Goal: Complete application form: Complete application form

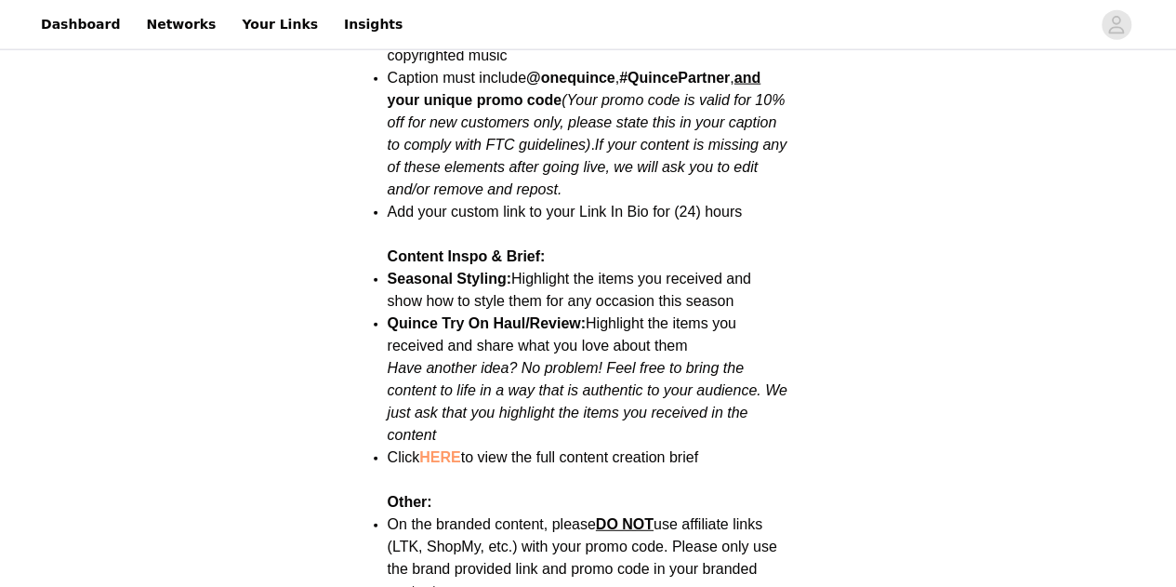
scroll to position [2243, 0]
click at [442, 448] on link "HERE" at bounding box center [439, 456] width 41 height 16
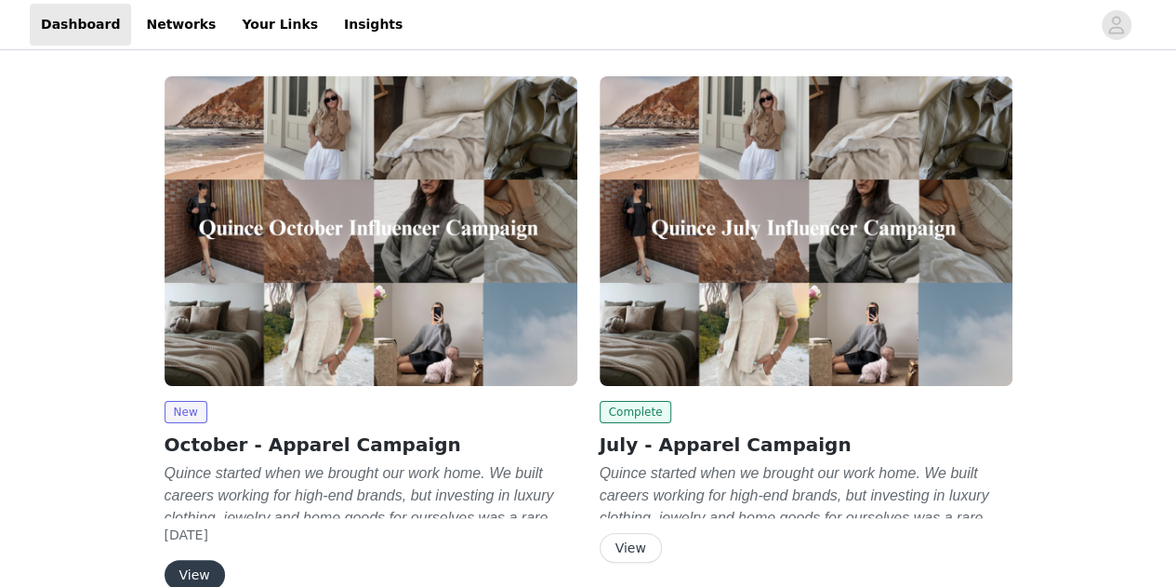
scroll to position [96, 0]
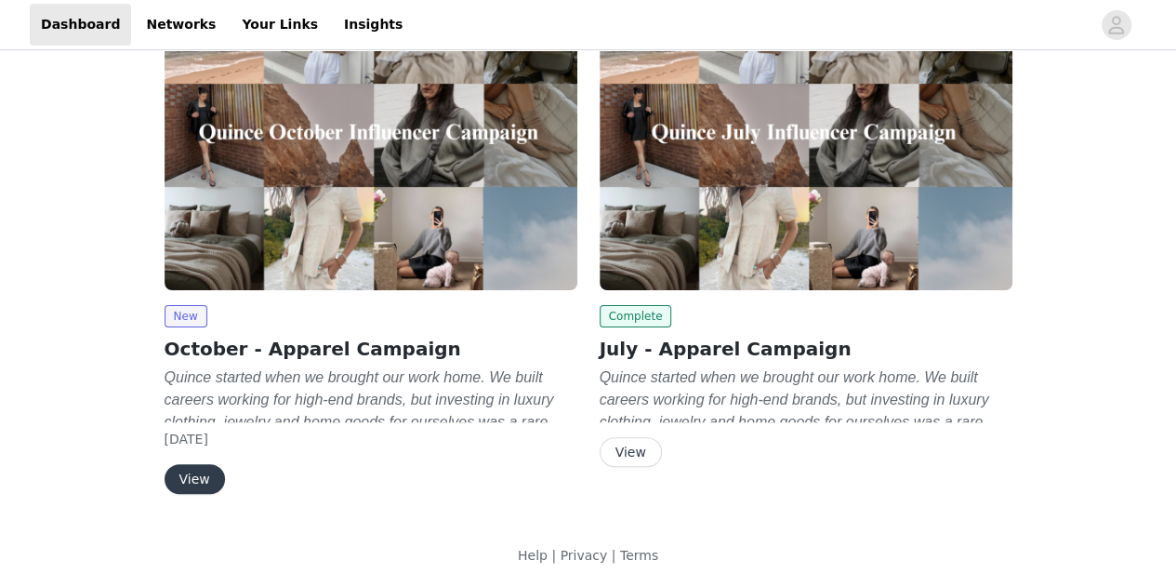
click at [197, 486] on button "View" at bounding box center [195, 479] width 60 height 30
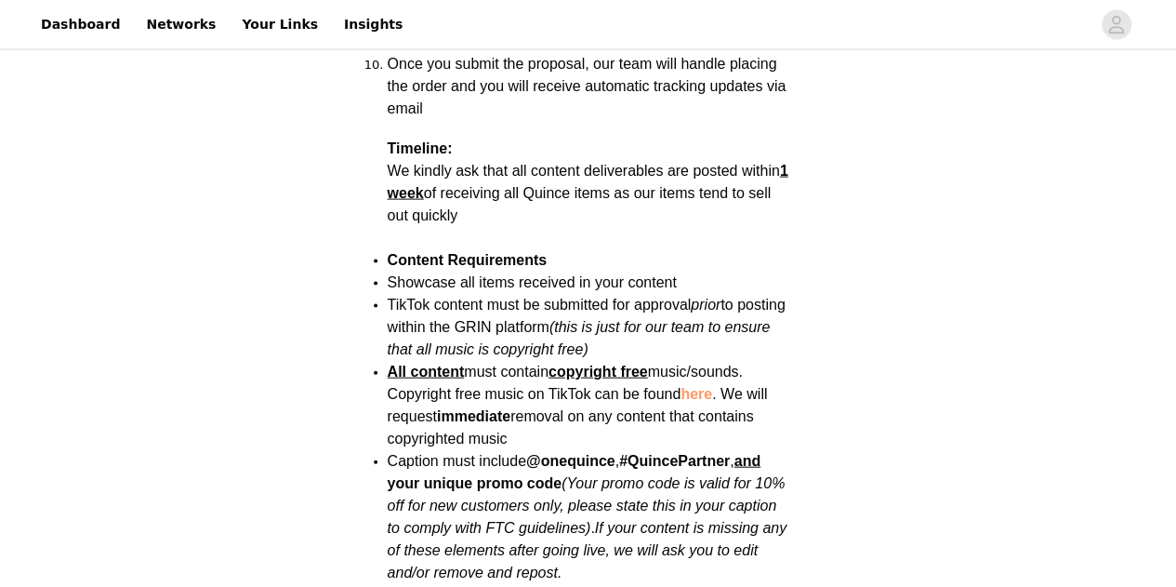
scroll to position [1860, 0]
click at [712, 385] on link "here" at bounding box center [697, 393] width 32 height 16
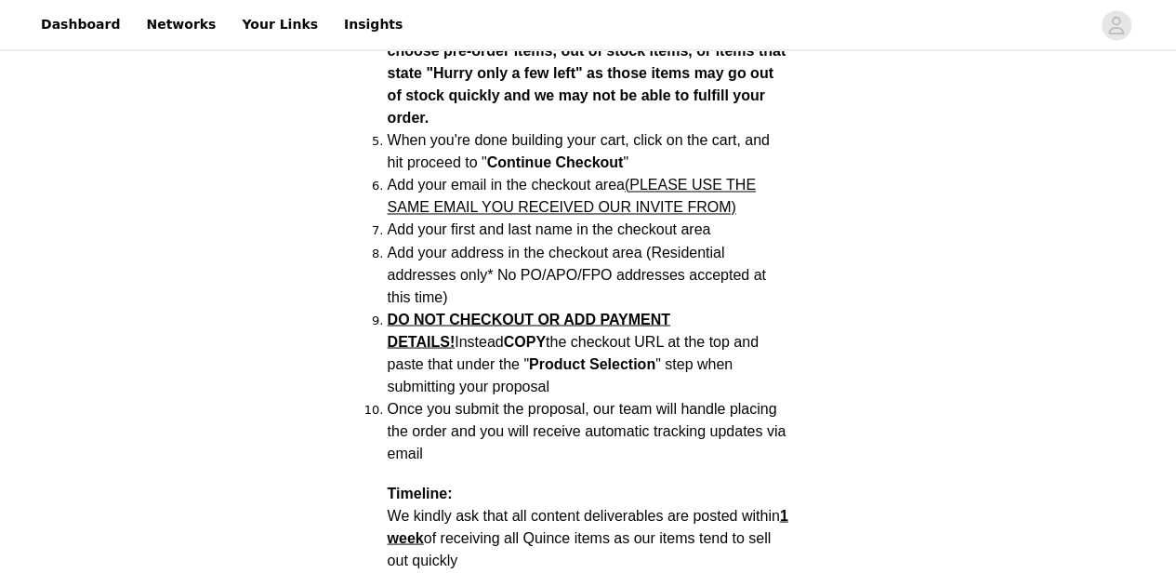
scroll to position [1504, 0]
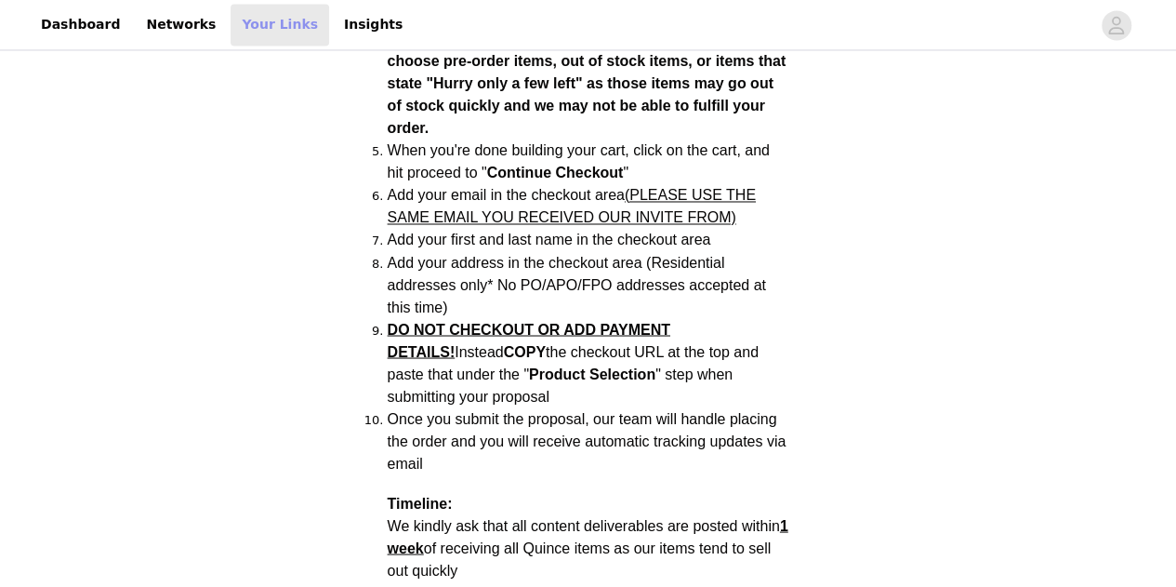
click at [231, 29] on link "Your Links" at bounding box center [280, 25] width 99 height 42
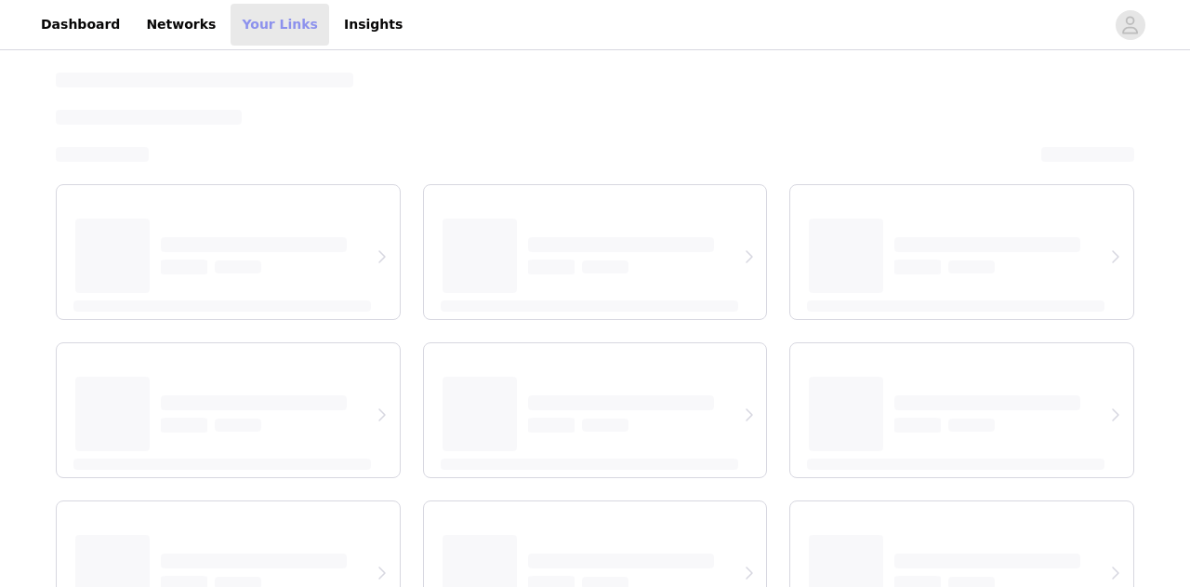
select select "12"
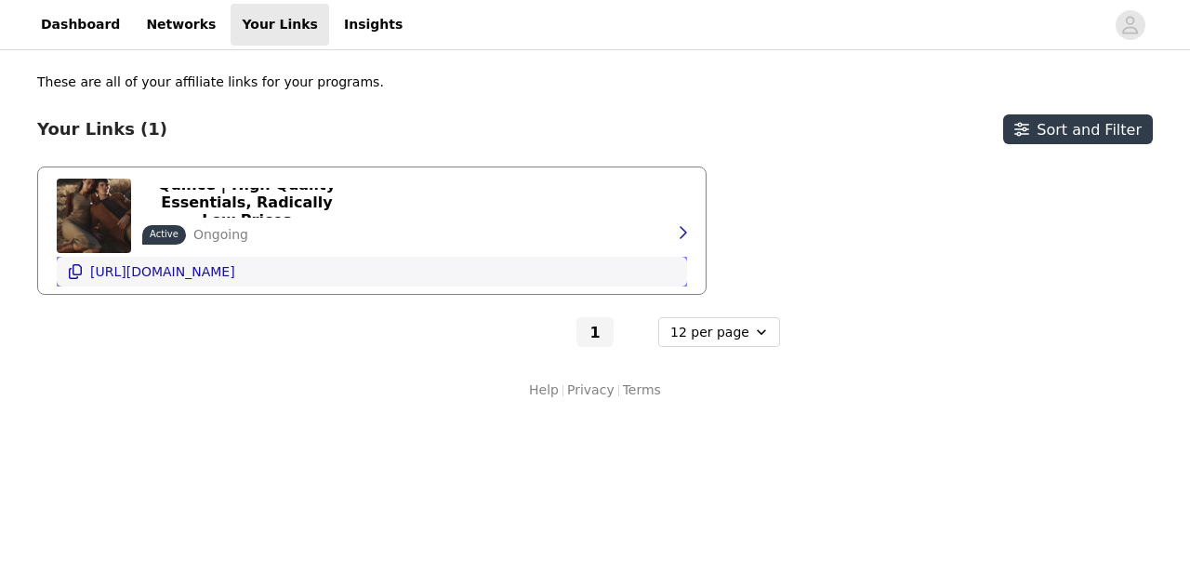
click at [219, 273] on p "https://shop.quince.com/anitopchyan" at bounding box center [162, 271] width 145 height 15
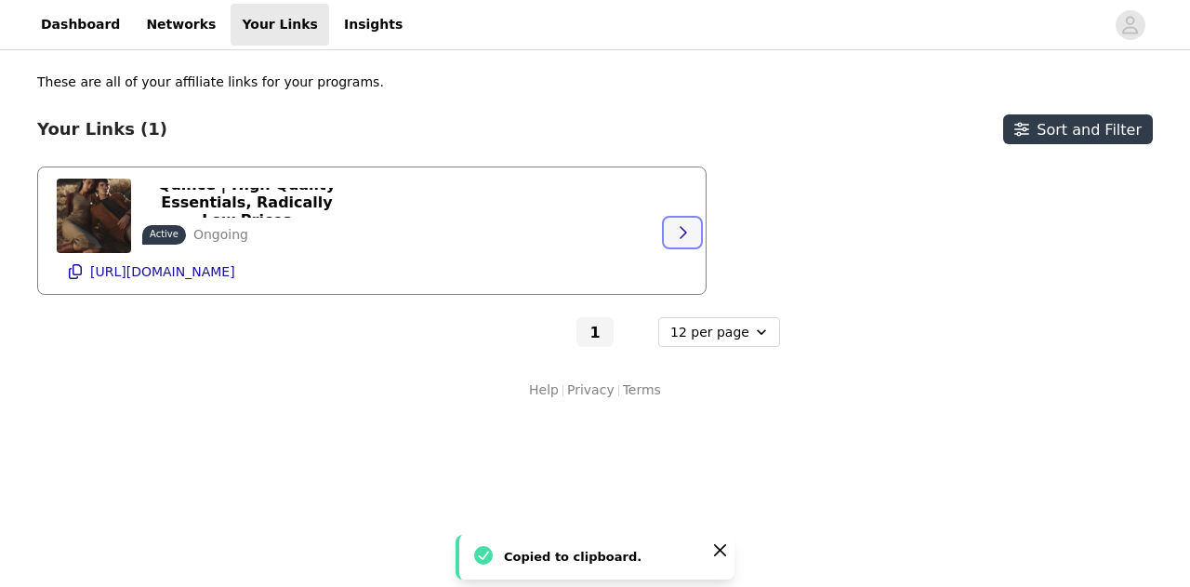
click at [683, 232] on icon "button" at bounding box center [682, 232] width 15 height 15
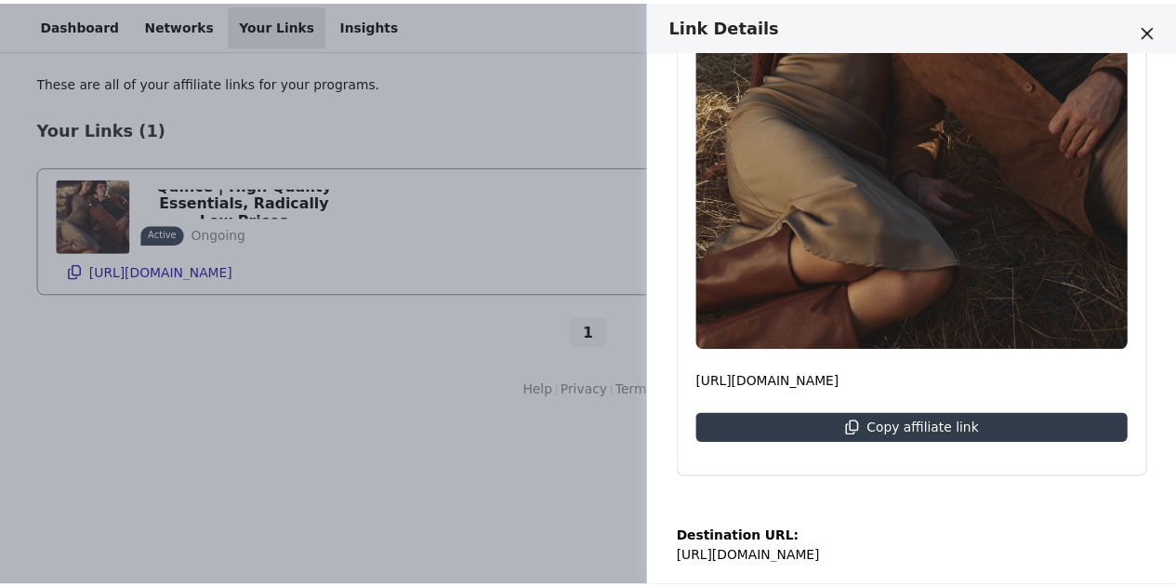
scroll to position [706, 0]
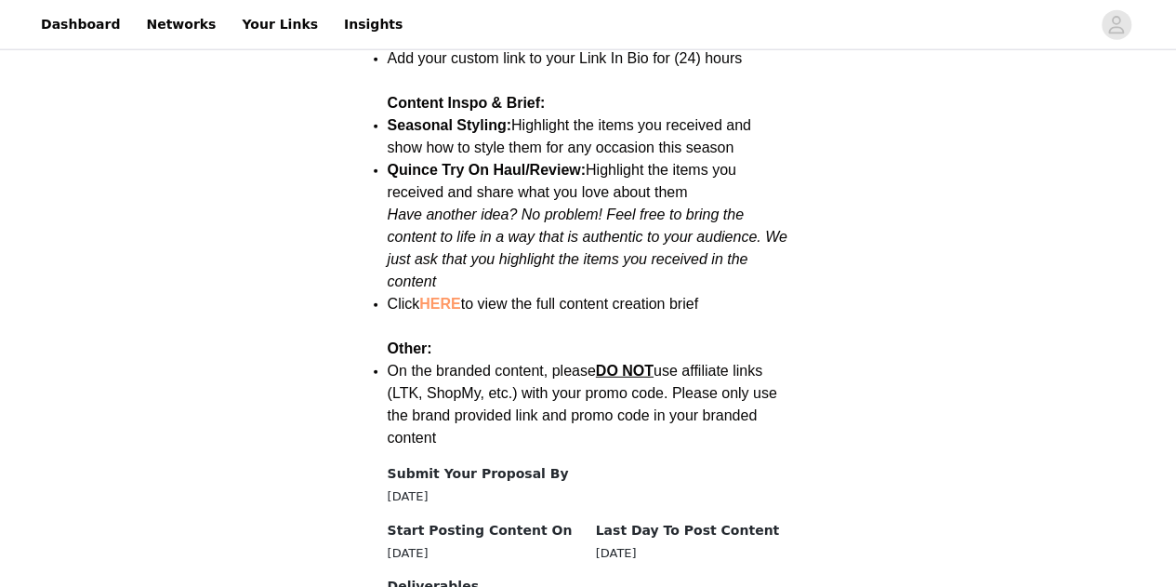
scroll to position [2518, 0]
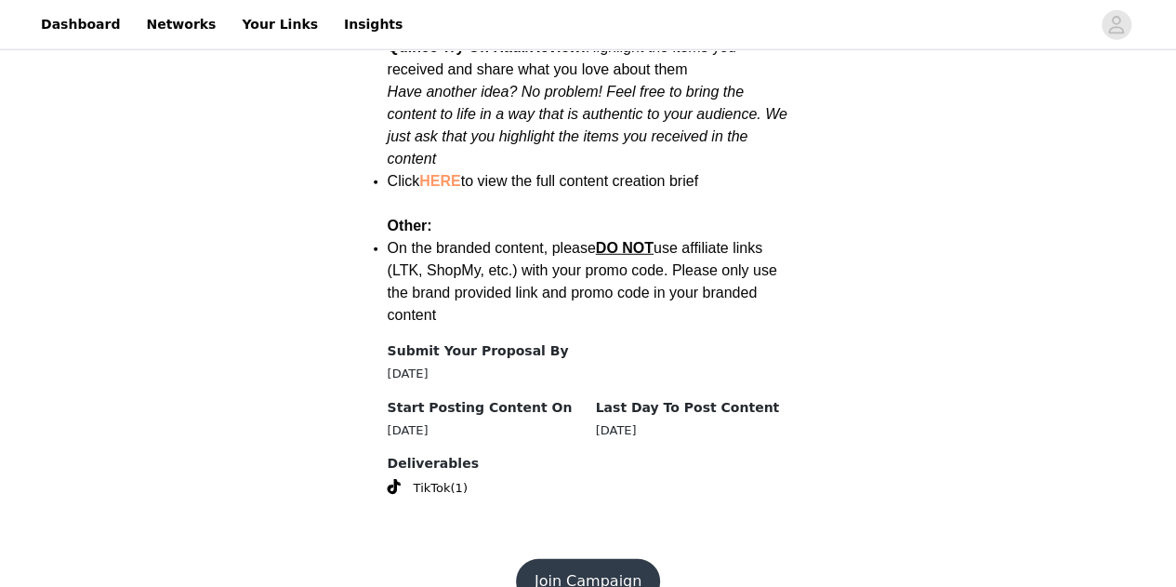
click at [580, 559] on button "Join Campaign" at bounding box center [588, 581] width 144 height 45
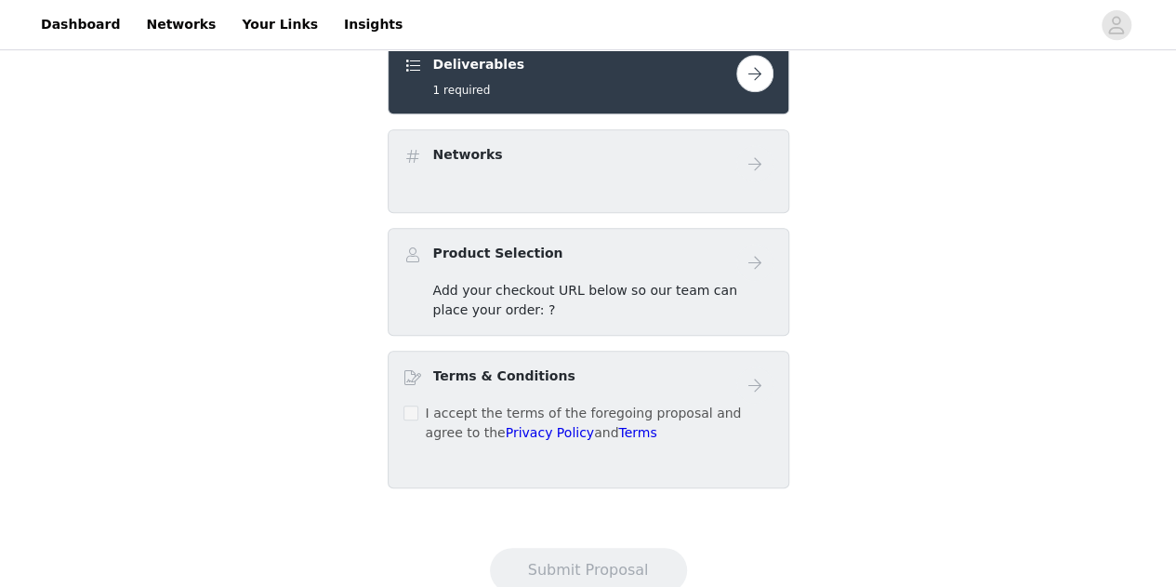
scroll to position [415, 0]
click at [542, 292] on span "Add your checkout URL below so our team can place your order: ?" at bounding box center [585, 298] width 304 height 34
click at [759, 74] on button "button" at bounding box center [754, 71] width 37 height 37
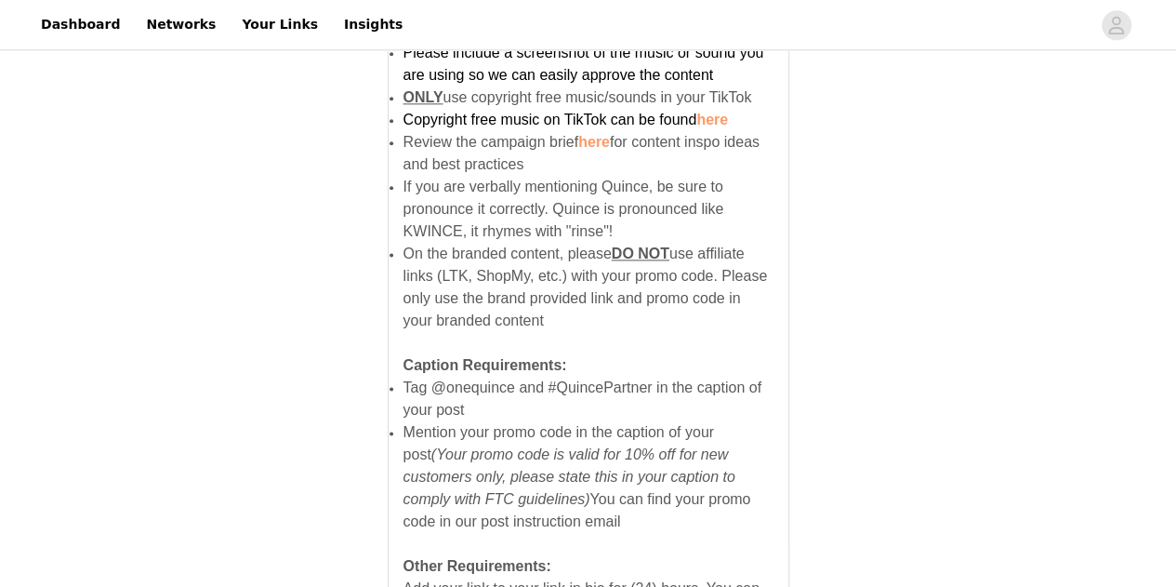
scroll to position [1411, 0]
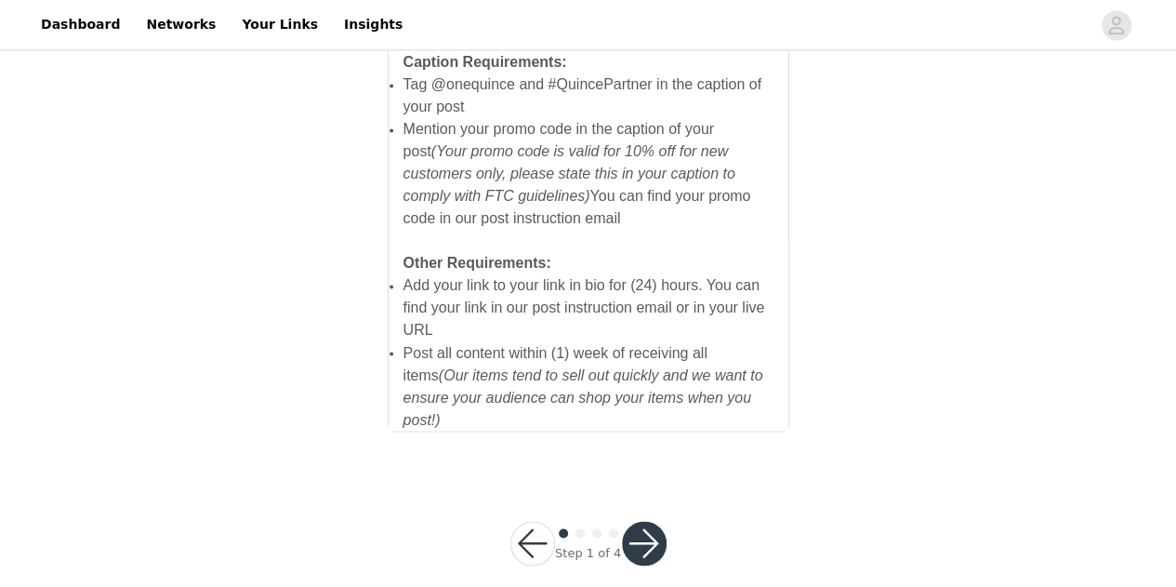
click at [633, 529] on button "button" at bounding box center [644, 543] width 45 height 45
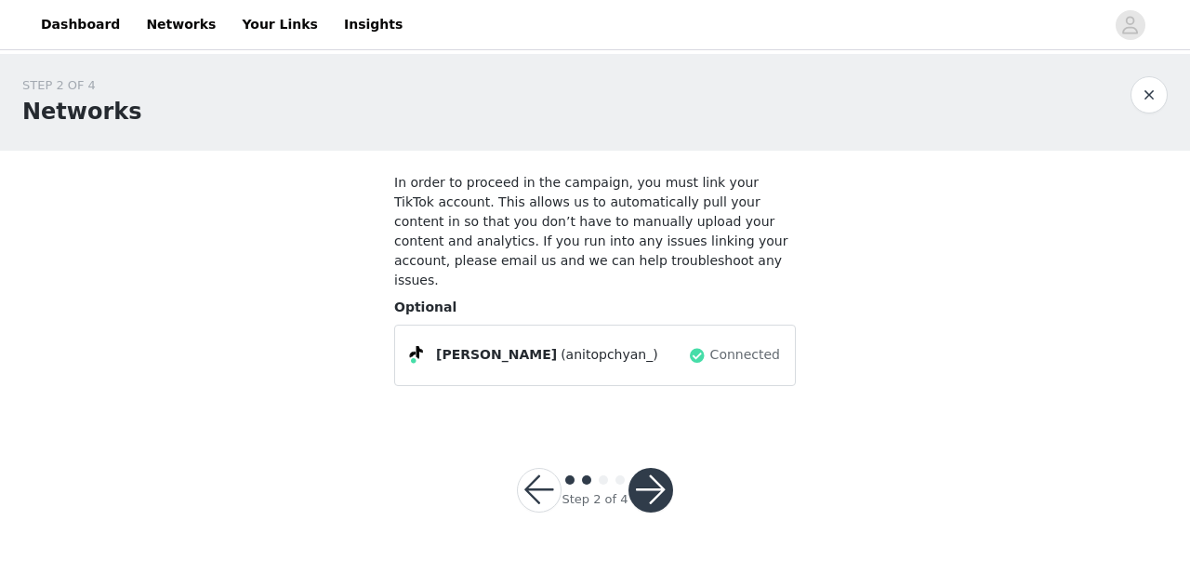
click at [651, 468] on button "button" at bounding box center [651, 490] width 45 height 45
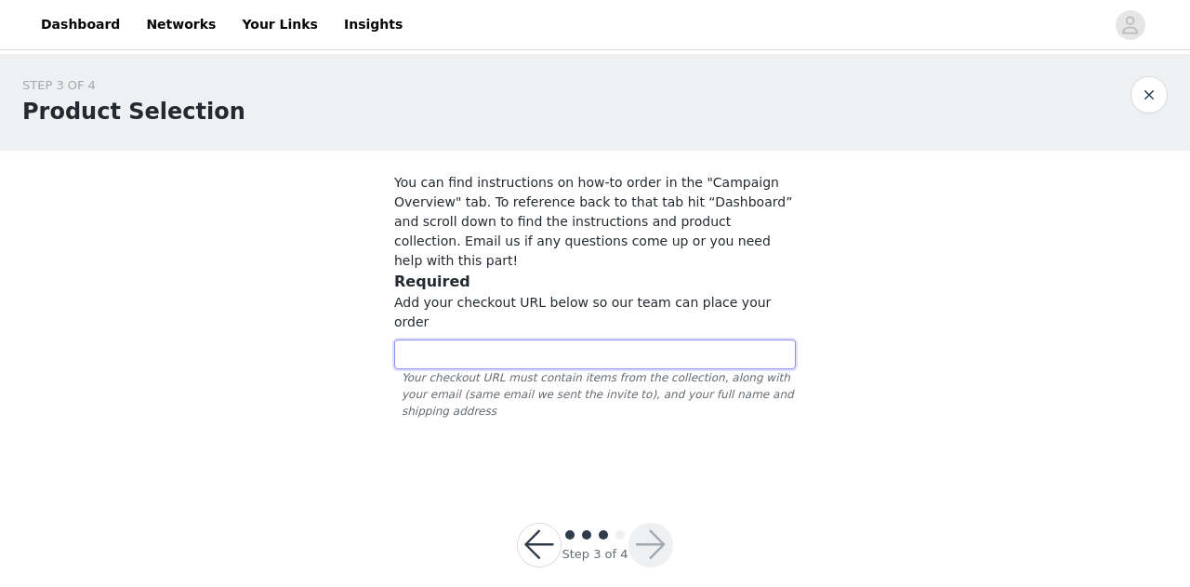
click at [524, 339] on input "text" at bounding box center [595, 354] width 402 height 30
paste input "https://www.quince.com/checkout?checkoutId=46ae7c65-2f13-4e7d-96b4-bb307eddc026…"
type input "https://www.quince.com/checkout?checkoutId=46ae7c65-2f13-4e7d-96b4-bb307eddc026…"
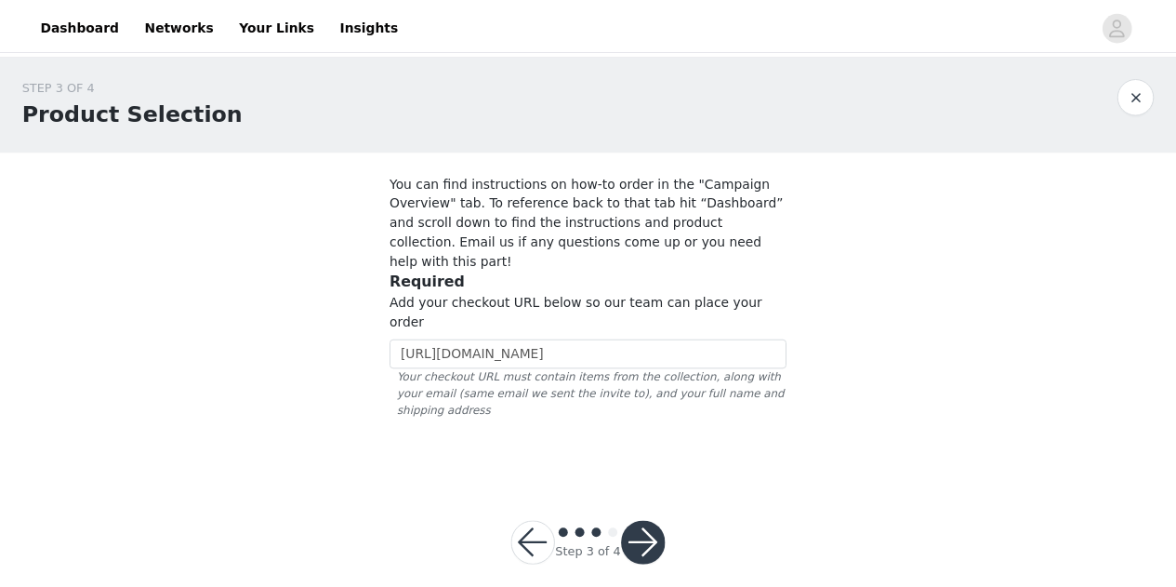
scroll to position [0, 0]
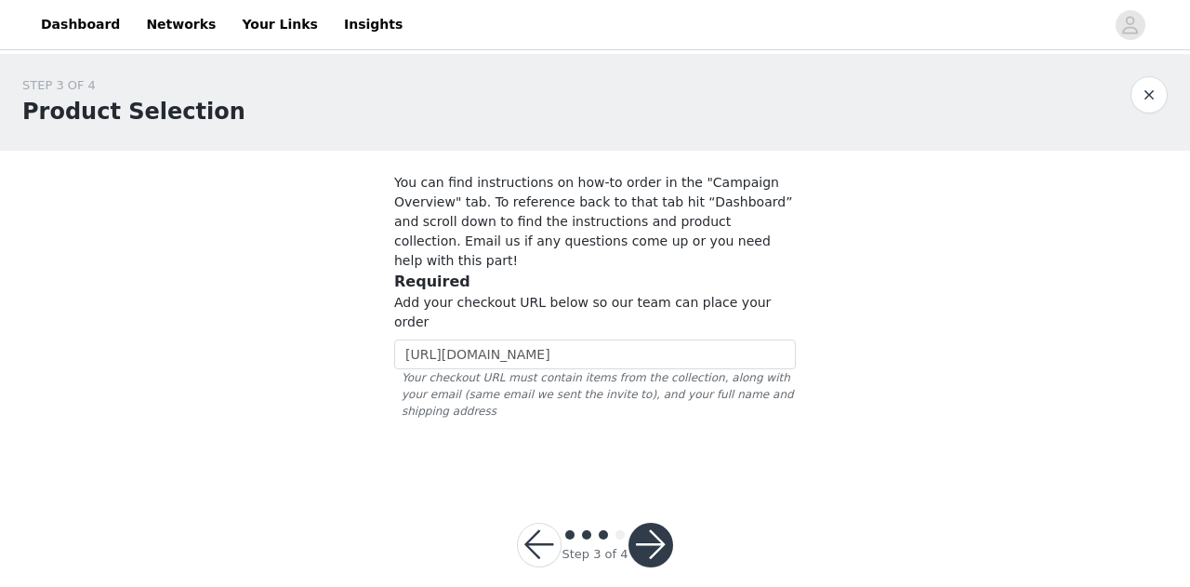
click at [647, 523] on button "button" at bounding box center [651, 545] width 45 height 45
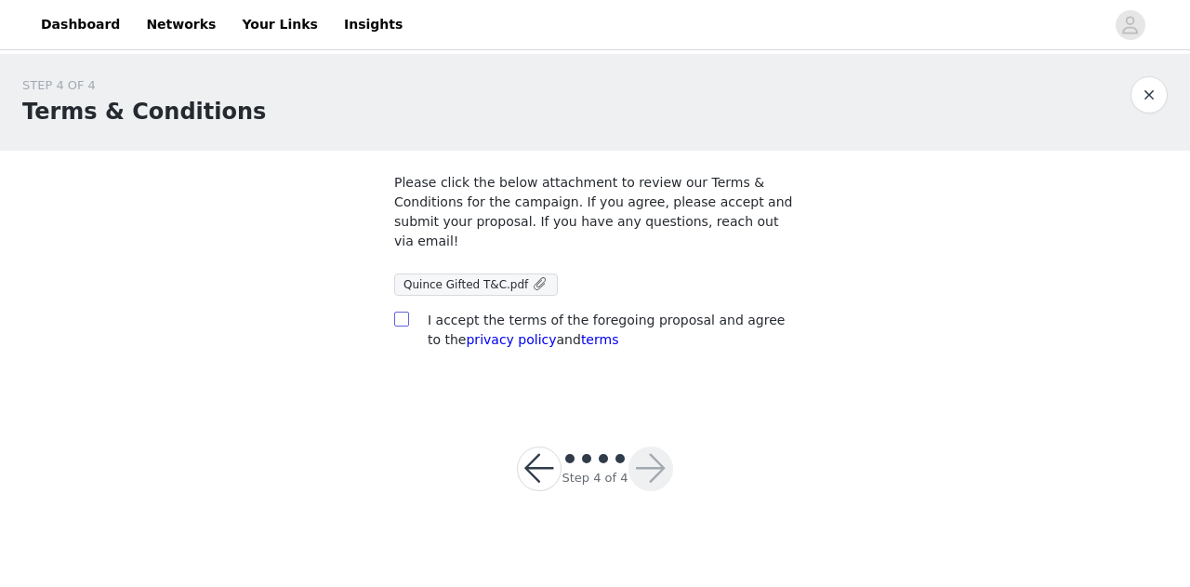
click at [402, 311] on input "checkbox" at bounding box center [400, 317] width 13 height 13
checkbox input "true"
click at [649, 446] on button "button" at bounding box center [651, 468] width 45 height 45
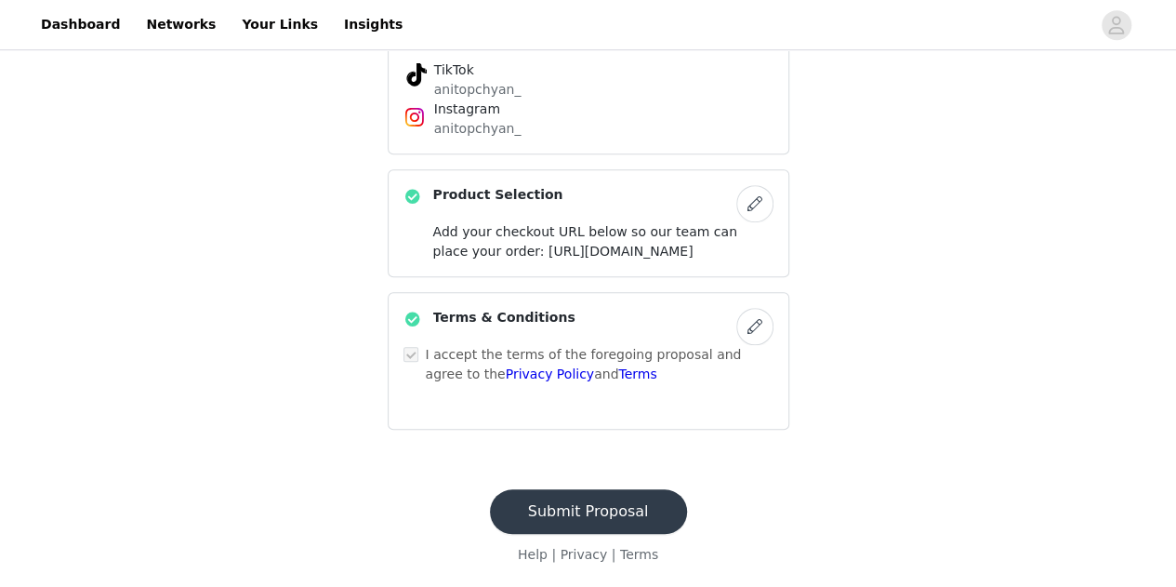
scroll to position [638, 0]
click at [626, 511] on button "Submit Proposal" at bounding box center [588, 511] width 197 height 45
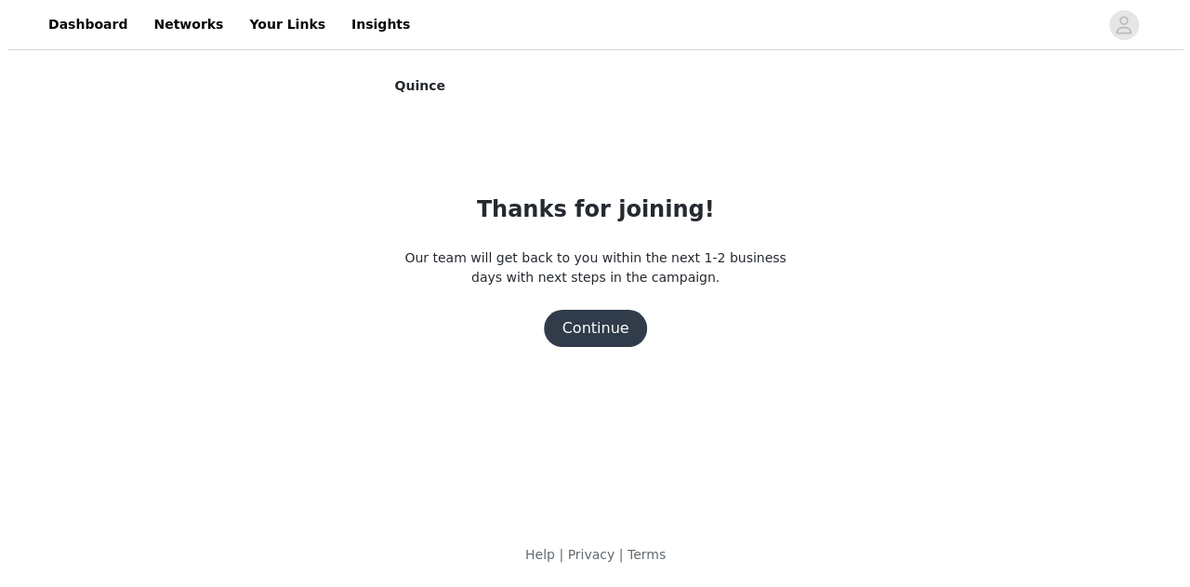
scroll to position [0, 0]
click at [579, 341] on button "Continue" at bounding box center [595, 328] width 104 height 37
